Goal: Task Accomplishment & Management: Use online tool/utility

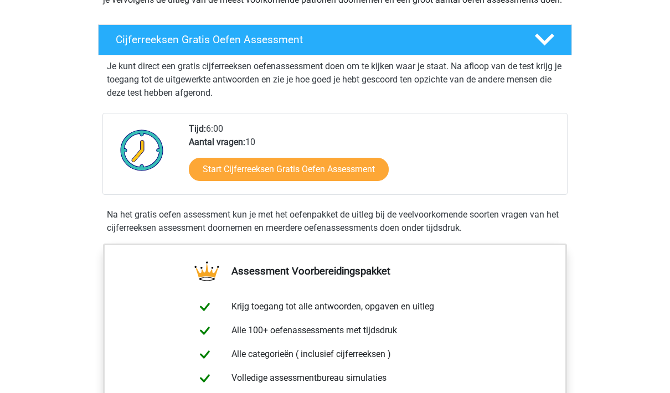
scroll to position [172, 0]
click at [332, 176] on link "Start Cijferreeksen Gratis Oefen Assessment" at bounding box center [289, 169] width 200 height 23
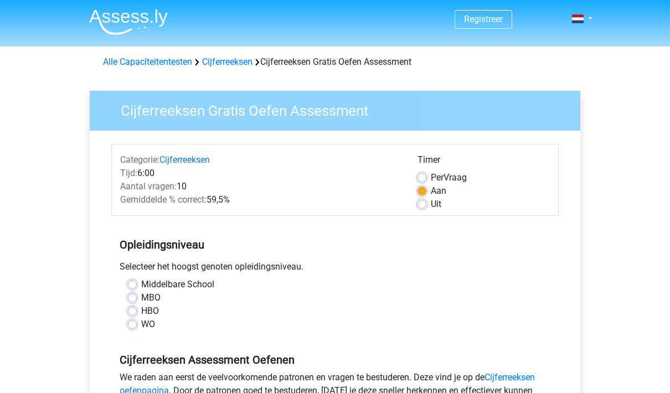
click at [141, 307] on label "HBO" at bounding box center [150, 311] width 18 height 13
click at [128, 307] on input "HBO" at bounding box center [132, 310] width 9 height 11
radio input "true"
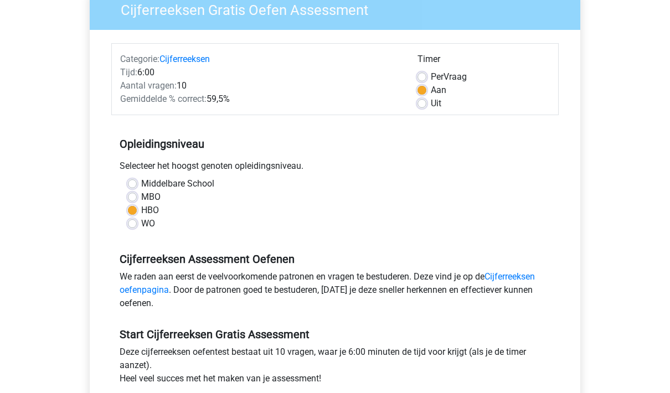
scroll to position [103, 0]
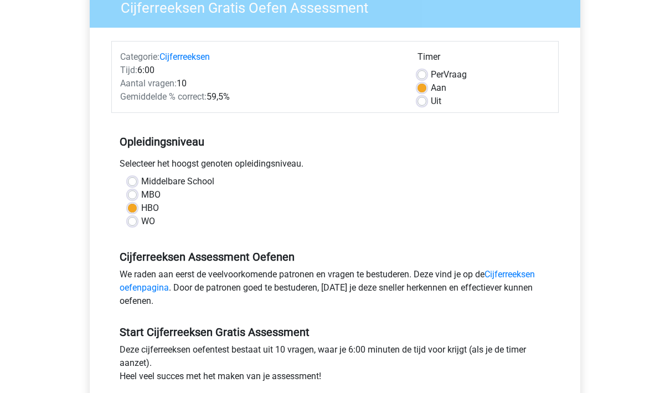
click at [146, 283] on link "Cijferreeksen oefenpagina" at bounding box center [327, 281] width 415 height 24
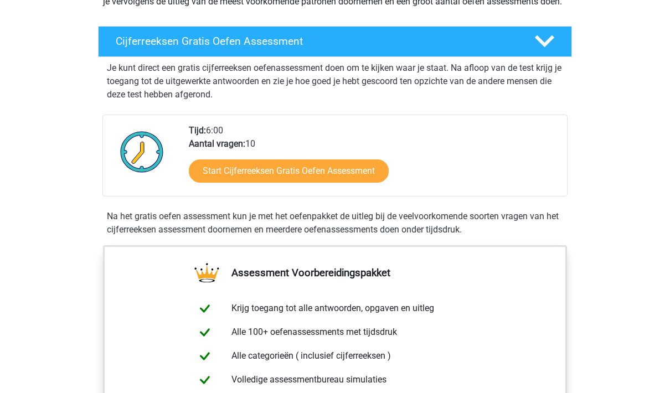
scroll to position [177, 0]
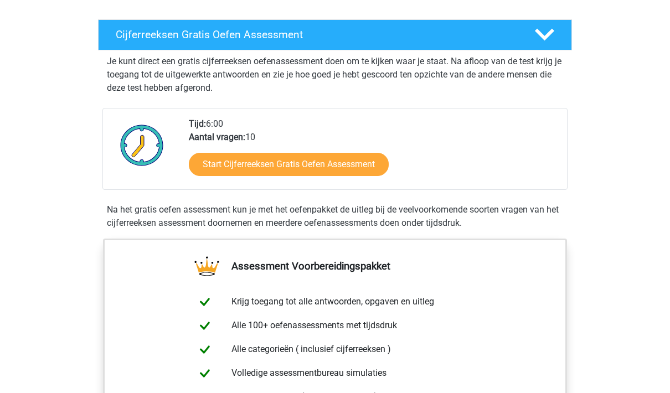
click at [353, 172] on link "Start Cijferreeksen Gratis Oefen Assessment" at bounding box center [289, 164] width 200 height 23
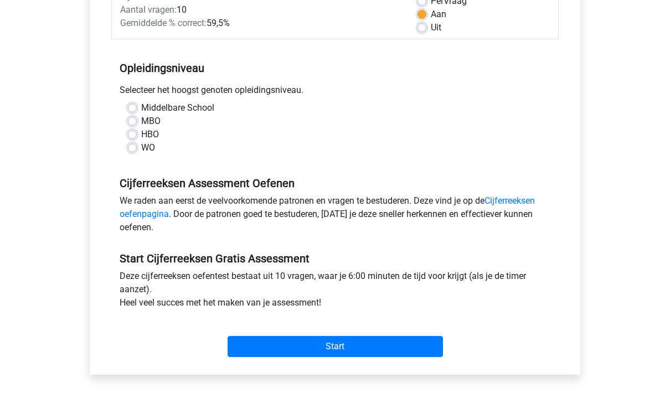
scroll to position [177, 0]
click at [366, 353] on input "Start" at bounding box center [335, 346] width 215 height 21
click at [144, 128] on label "HBO" at bounding box center [150, 134] width 18 height 13
click at [137, 128] on input "HBO" at bounding box center [132, 133] width 9 height 11
radio input "true"
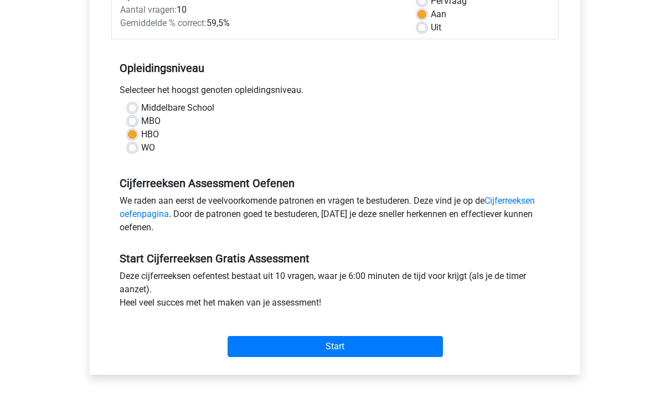
click at [373, 355] on input "Start" at bounding box center [335, 346] width 215 height 21
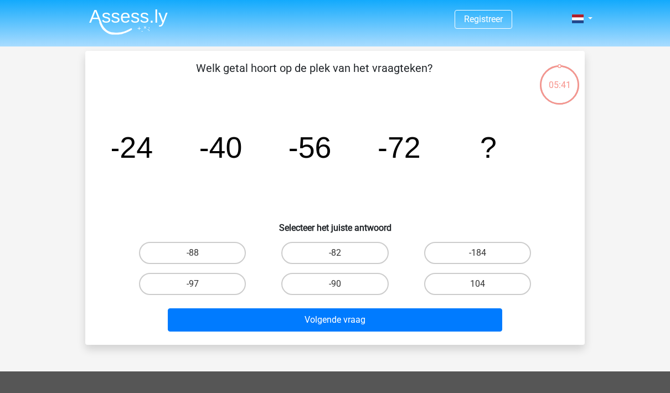
click at [166, 246] on label "-88" at bounding box center [192, 253] width 107 height 22
click at [193, 253] on input "-88" at bounding box center [196, 256] width 7 height 7
radio input "true"
click at [418, 318] on button "Volgende vraag" at bounding box center [335, 319] width 335 height 23
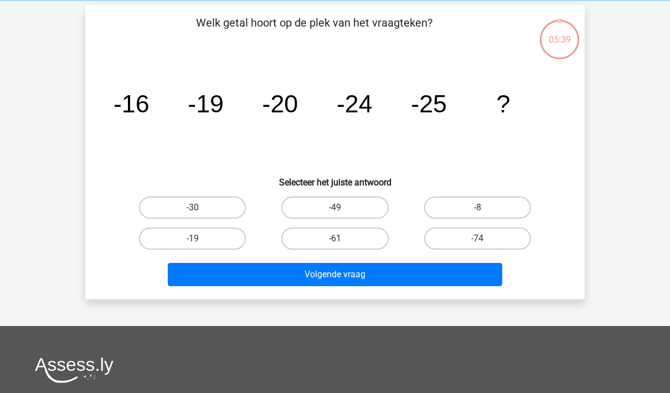
scroll to position [51, 0]
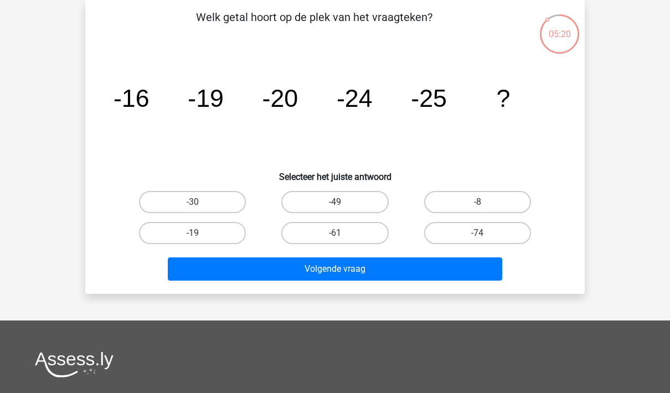
click at [167, 196] on label "-30" at bounding box center [192, 202] width 107 height 22
click at [193, 202] on input "-30" at bounding box center [196, 205] width 7 height 7
radio input "true"
click at [392, 264] on button "Volgende vraag" at bounding box center [335, 269] width 335 height 23
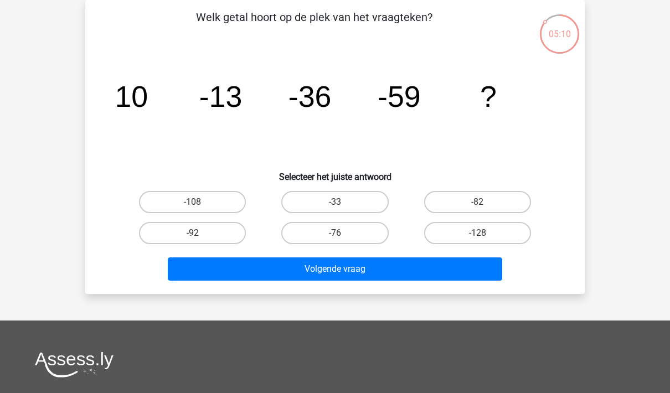
click at [500, 201] on label "-82" at bounding box center [477, 202] width 107 height 22
click at [485, 202] on input "-82" at bounding box center [480, 205] width 7 height 7
radio input "true"
click at [454, 276] on button "Volgende vraag" at bounding box center [335, 269] width 335 height 23
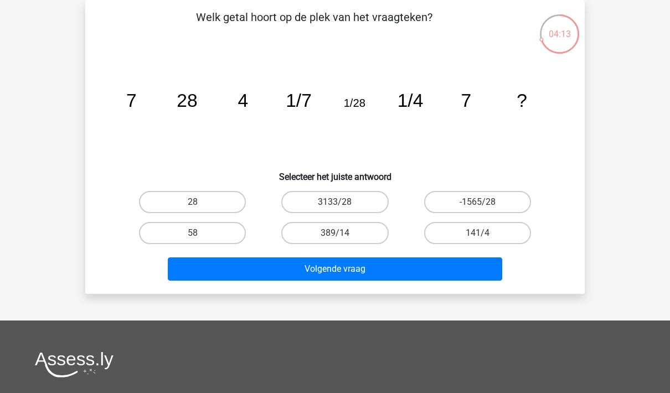
click at [212, 193] on label "28" at bounding box center [192, 202] width 107 height 22
click at [200, 202] on input "28" at bounding box center [196, 205] width 7 height 7
radio input "true"
click at [379, 272] on button "Volgende vraag" at bounding box center [335, 269] width 335 height 23
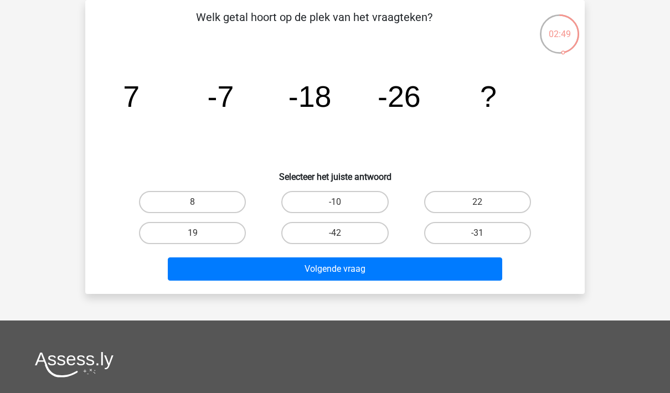
click at [361, 233] on label "-42" at bounding box center [334, 233] width 107 height 22
click at [342, 233] on input "-42" at bounding box center [338, 236] width 7 height 7
radio input "true"
click at [447, 271] on button "Volgende vraag" at bounding box center [335, 269] width 335 height 23
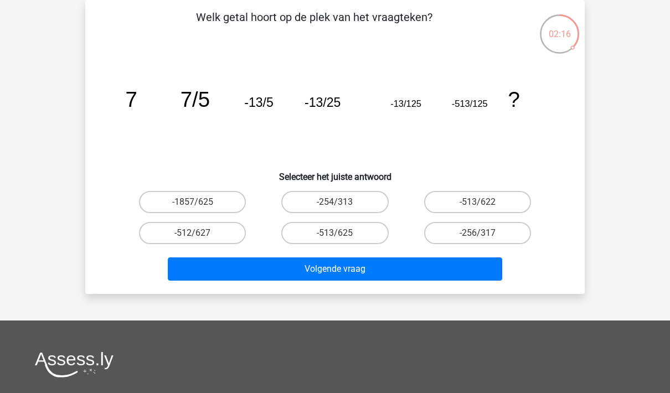
click at [170, 200] on label "-1857/625" at bounding box center [192, 202] width 107 height 22
click at [193, 202] on input "-1857/625" at bounding box center [196, 205] width 7 height 7
radio input "true"
click at [389, 270] on button "Volgende vraag" at bounding box center [335, 269] width 335 height 23
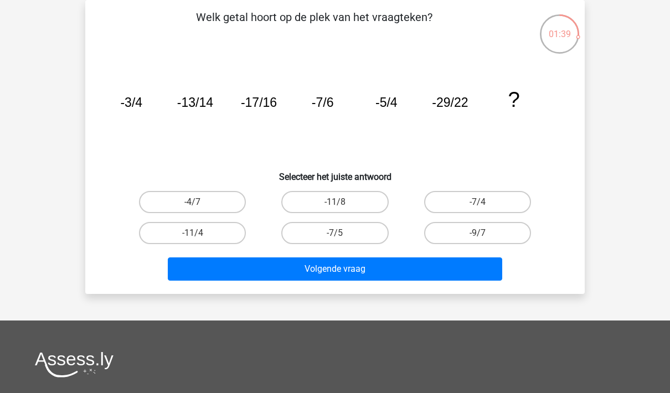
click at [490, 236] on label "-9/7" at bounding box center [477, 233] width 107 height 22
click at [485, 236] on input "-9/7" at bounding box center [480, 236] width 7 height 7
radio input "true"
click at [461, 271] on button "Volgende vraag" at bounding box center [335, 269] width 335 height 23
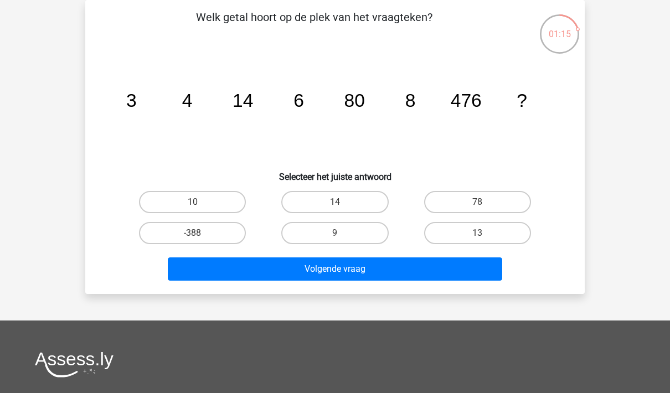
click at [167, 204] on label "10" at bounding box center [192, 202] width 107 height 22
click at [193, 204] on input "10" at bounding box center [196, 205] width 7 height 7
radio input "true"
click at [406, 271] on button "Volgende vraag" at bounding box center [335, 269] width 335 height 23
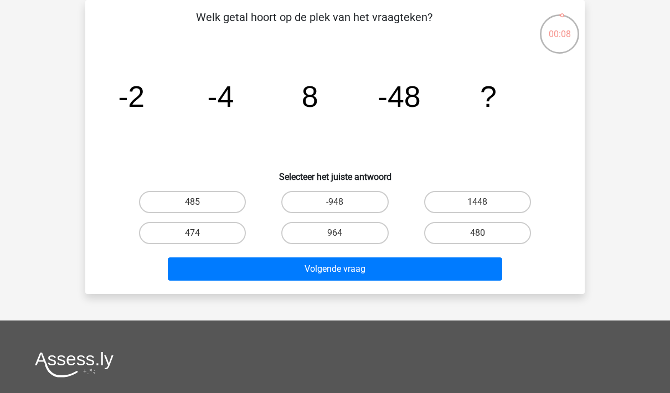
click at [495, 234] on label "480" at bounding box center [477, 233] width 107 height 22
click at [485, 234] on input "480" at bounding box center [480, 236] width 7 height 7
radio input "true"
click at [443, 275] on button "Volgende vraag" at bounding box center [335, 269] width 335 height 23
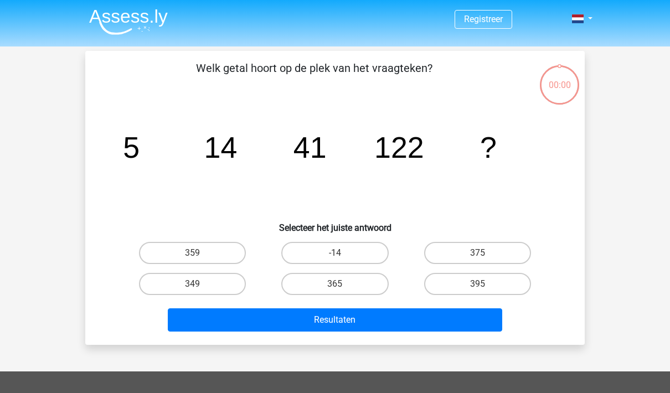
scroll to position [51, 0]
